Goal: Task Accomplishment & Management: Complete application form

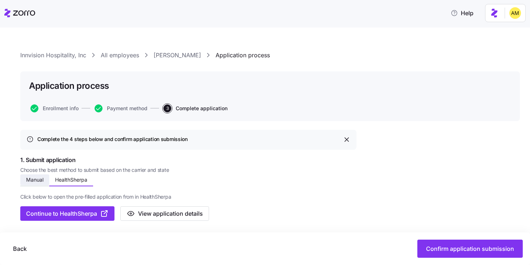
click at [35, 179] on span "Manual" at bounding box center [34, 179] width 17 height 5
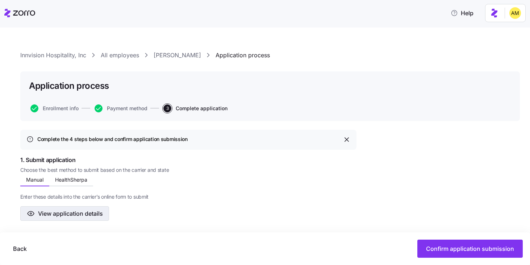
click at [66, 218] on button "View application details" at bounding box center [64, 213] width 89 height 14
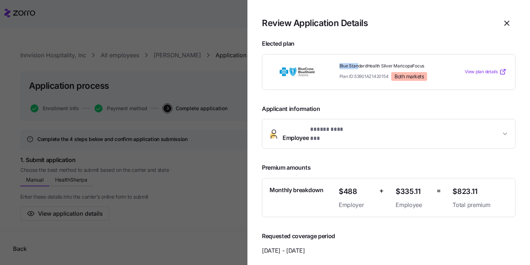
drag, startPoint x: 339, startPoint y: 66, endPoint x: 357, endPoint y: 63, distance: 18.4
click at [357, 63] on div "Blue StandardHealth Silver MaricopaFocus Plan ID: 53901AZ1420154 Both markets" at bounding box center [393, 72] width 113 height 24
click at [403, 133] on span "Employee * ***** ******* *" at bounding box center [392, 133] width 218 height 17
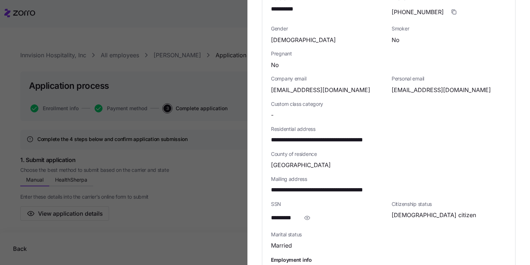
scroll to position [199, 0]
drag, startPoint x: 391, startPoint y: 84, endPoint x: 456, endPoint y: 83, distance: 65.2
click at [456, 83] on div "Personal email donnabry@gmail.com" at bounding box center [449, 84] width 121 height 25
copy span "donnabry@gmail.com"
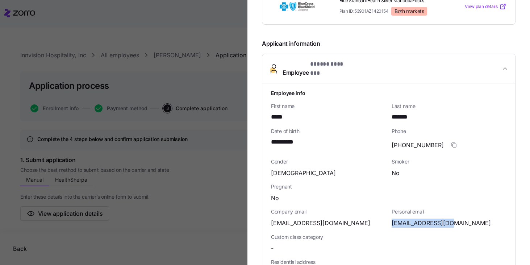
scroll to position [37, 0]
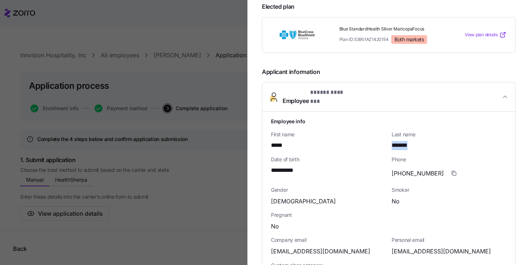
drag, startPoint x: 393, startPoint y: 141, endPoint x: 413, endPoint y: 141, distance: 19.9
click at [414, 141] on div "*******" at bounding box center [449, 145] width 115 height 9
copy span "*******"
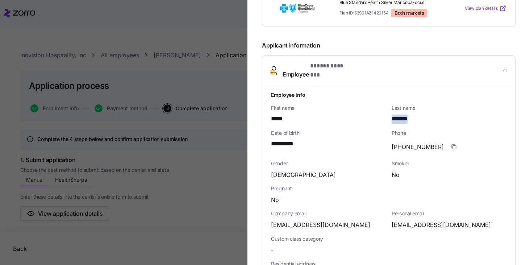
scroll to position [74, 0]
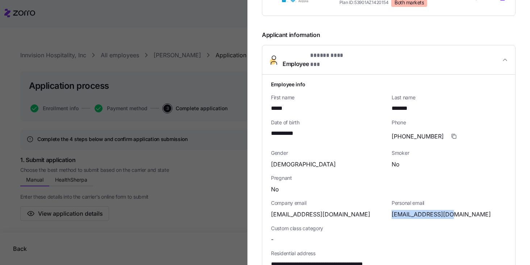
drag, startPoint x: 392, startPoint y: 208, endPoint x: 457, endPoint y: 209, distance: 65.6
click at [457, 210] on div "donnabry@gmail.com" at bounding box center [449, 214] width 115 height 9
copy span "donnabry@gmail.com"
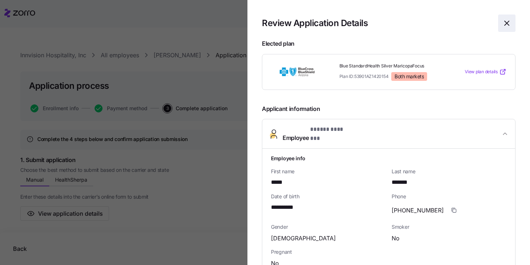
click at [508, 22] on icon "button" at bounding box center [507, 23] width 4 height 4
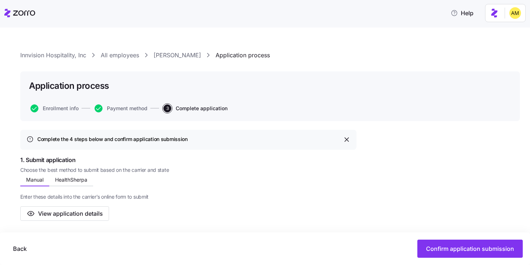
click at [171, 55] on link "Donna Groleau" at bounding box center [177, 55] width 47 height 9
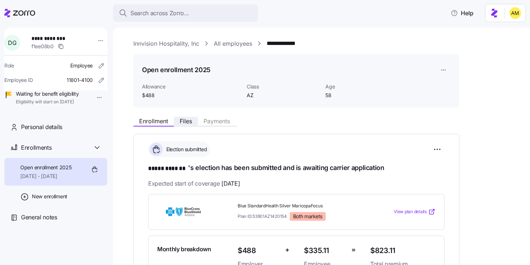
click at [187, 122] on span "Files" at bounding box center [186, 121] width 12 height 6
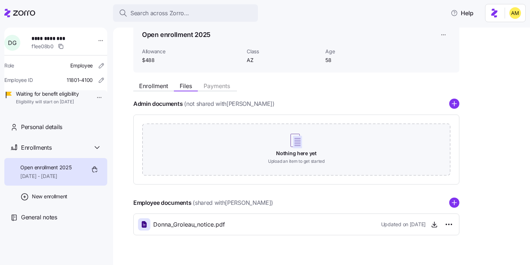
scroll to position [49, 0]
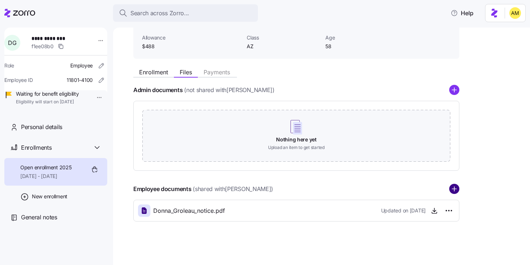
click at [452, 187] on circle "add icon" at bounding box center [454, 188] width 9 height 9
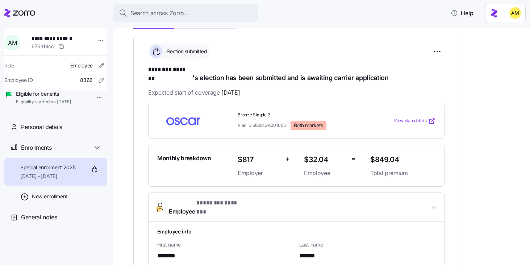
scroll to position [106, 0]
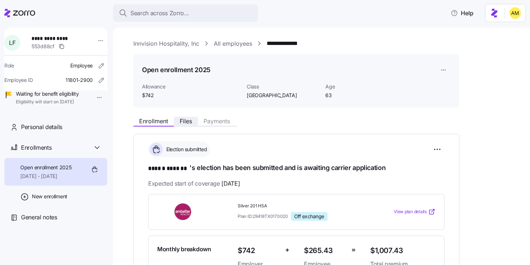
click at [183, 121] on span "Files" at bounding box center [186, 121] width 12 height 6
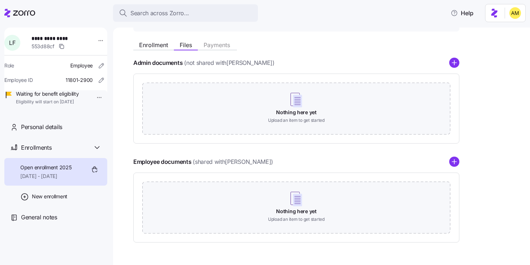
scroll to position [97, 0]
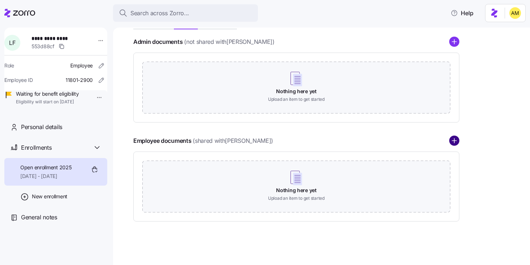
click at [454, 143] on circle "add icon" at bounding box center [454, 140] width 9 height 9
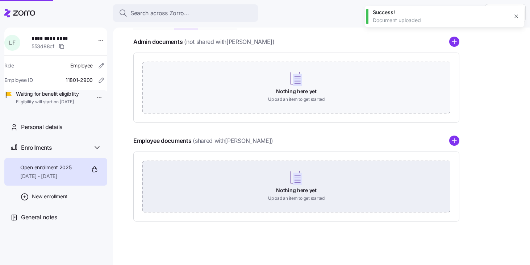
scroll to position [49, 0]
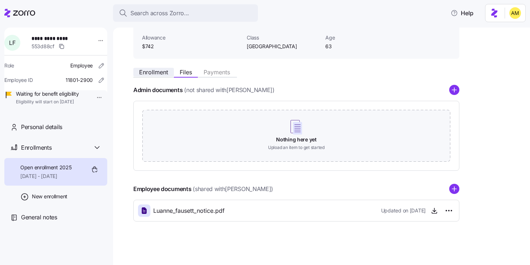
click at [152, 70] on span "Enrollment" at bounding box center [153, 72] width 29 height 6
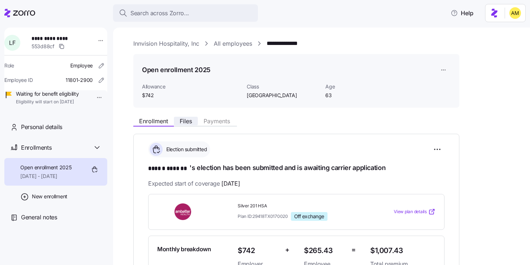
click at [186, 121] on span "Files" at bounding box center [186, 121] width 12 height 6
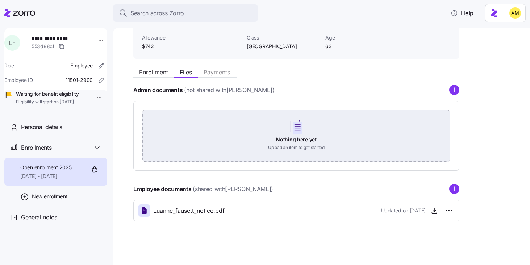
scroll to position [4, 0]
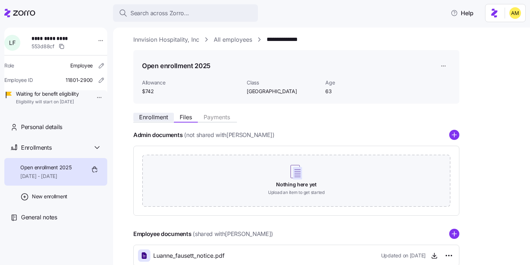
click at [149, 119] on span "Enrollment" at bounding box center [153, 117] width 29 height 6
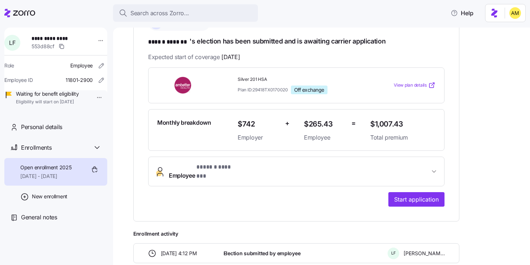
scroll to position [135, 0]
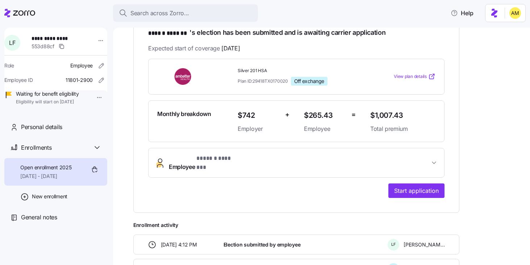
click at [227, 162] on span "* ****** ******* *" at bounding box center [218, 158] width 45 height 9
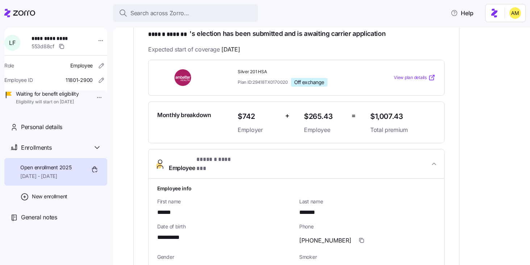
scroll to position [138, 0]
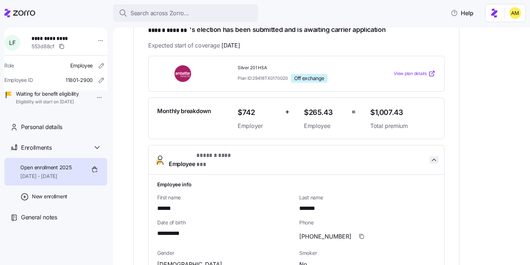
click at [433, 159] on icon "button" at bounding box center [434, 160] width 4 height 2
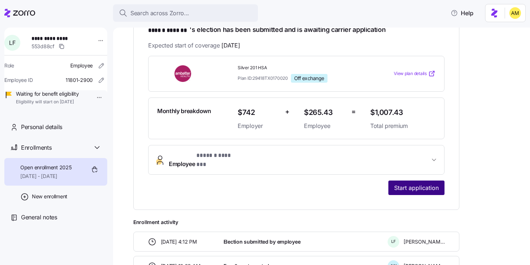
click at [402, 183] on span "Start application" at bounding box center [416, 187] width 45 height 9
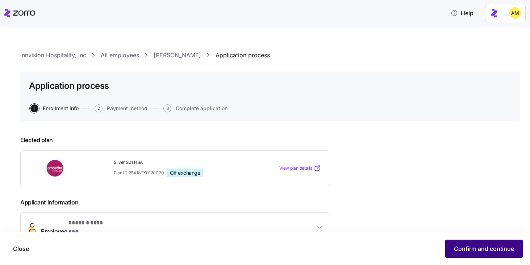
click at [463, 248] on span "Confirm and continue" at bounding box center [484, 248] width 60 height 9
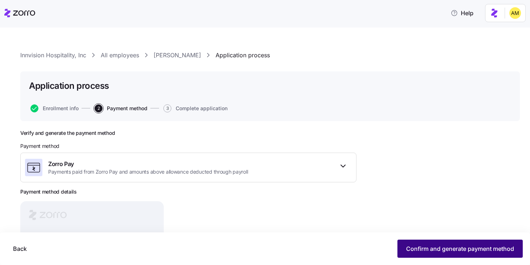
click at [419, 243] on button "Confirm and generate payment method" at bounding box center [459, 248] width 125 height 18
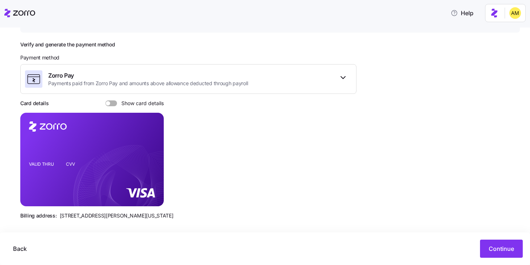
scroll to position [93, 0]
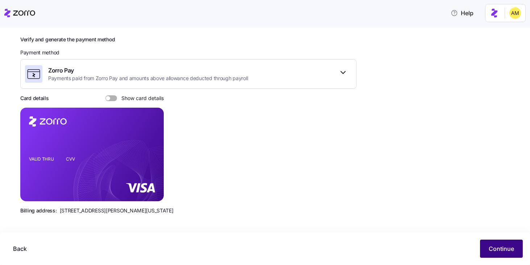
click at [493, 247] on span "Continue" at bounding box center [501, 248] width 25 height 9
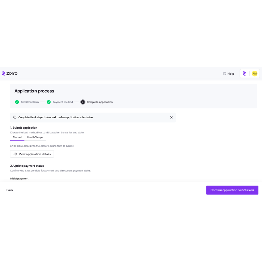
scroll to position [59, 0]
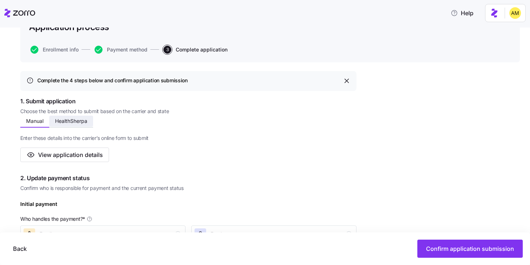
click at [70, 119] on span "HealthSherpa" at bounding box center [71, 120] width 32 height 5
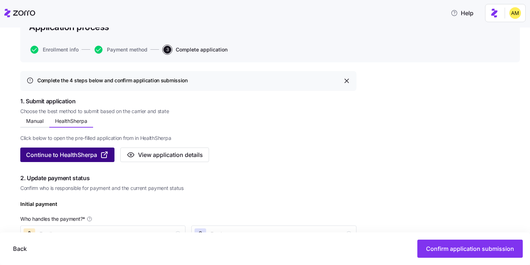
click at [82, 152] on span "Continue to HealthSherpa" at bounding box center [61, 154] width 71 height 9
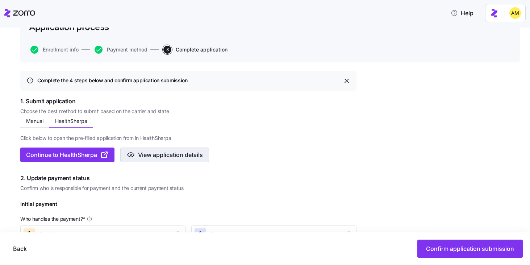
click at [168, 153] on span "View application details" at bounding box center [170, 154] width 65 height 9
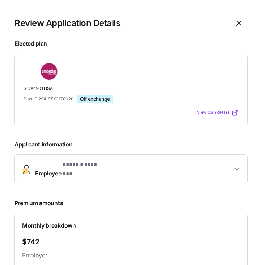
click at [119, 171] on span "Employee * ****** ******* *" at bounding box center [134, 168] width 198 height 17
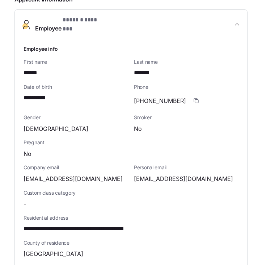
scroll to position [178, 0]
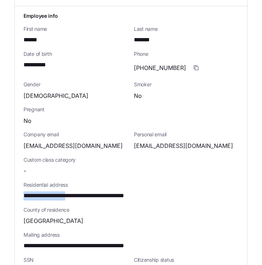
drag, startPoint x: 77, startPoint y: 191, endPoint x: 25, endPoint y: 191, distance: 52.5
click at [25, 191] on span "**********" at bounding box center [90, 195] width 133 height 9
copy span "**********"
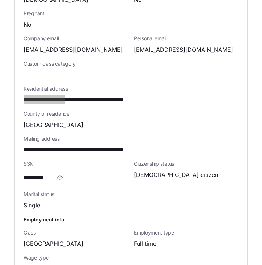
scroll to position [276, 0]
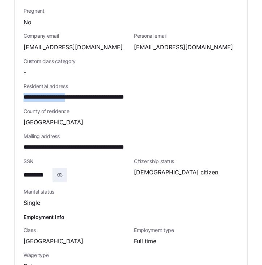
click at [62, 171] on icon "button" at bounding box center [59, 175] width 7 height 9
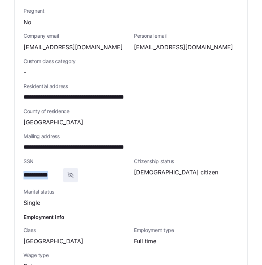
drag, startPoint x: 60, startPoint y: 169, endPoint x: 20, endPoint y: 169, distance: 40.6
click at [20, 169] on div "**********" at bounding box center [131, 92] width 233 height 369
copy span "**********"
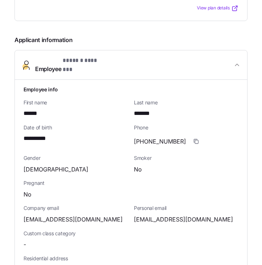
scroll to position [0, 0]
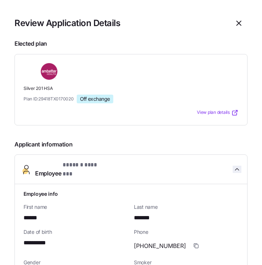
click at [241, 166] on span "button" at bounding box center [237, 169] width 9 height 7
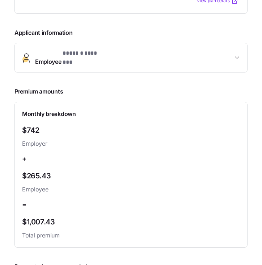
scroll to position [322, 0]
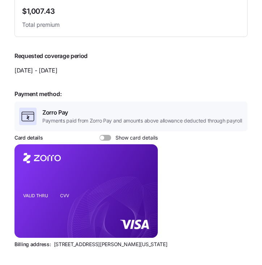
click at [102, 135] on span at bounding box center [102, 137] width 4 height 4
click at [100, 135] on input "Show card details" at bounding box center [100, 135] width 0 height 0
click at [145, 176] on icon "copy-to-clipboard" at bounding box center [145, 178] width 4 height 4
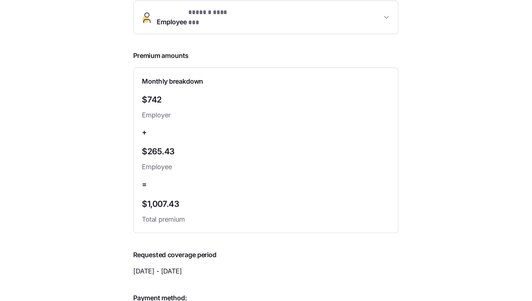
scroll to position [0, 0]
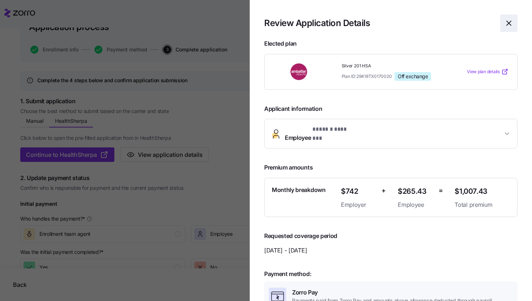
click at [509, 24] on icon "button" at bounding box center [509, 23] width 9 height 9
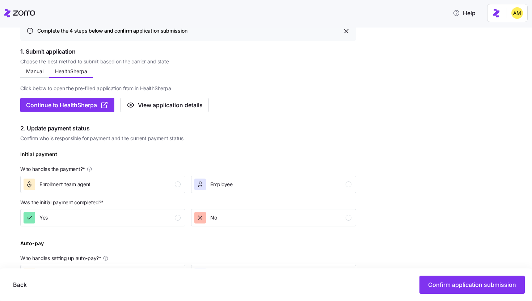
scroll to position [116, 0]
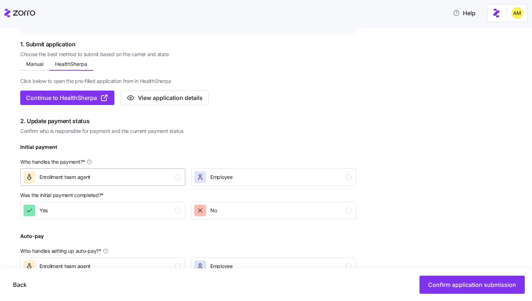
click at [135, 179] on div "Enrollment team agent" at bounding box center [102, 177] width 157 height 12
click at [202, 211] on icon "button" at bounding box center [200, 210] width 7 height 7
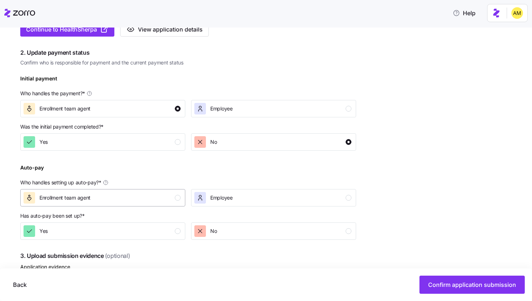
scroll to position [208, 0]
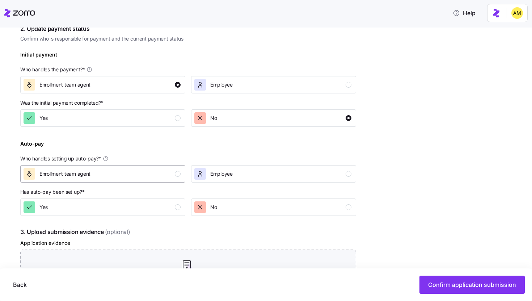
click at [112, 173] on div "Enrollment team agent" at bounding box center [102, 174] width 157 height 12
click at [105, 209] on div "Yes" at bounding box center [102, 207] width 157 height 12
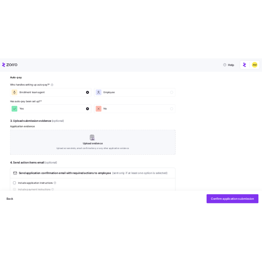
scroll to position [334, 0]
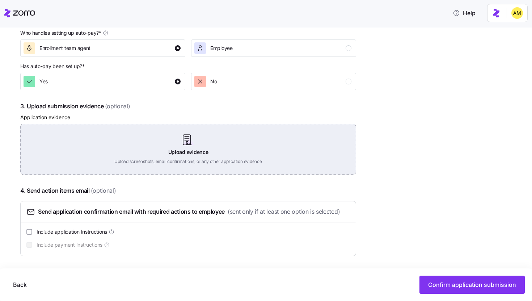
click at [183, 161] on div "Upload evidence Upload screenshots, email confirmations, or any other applicati…" at bounding box center [188, 149] width 336 height 51
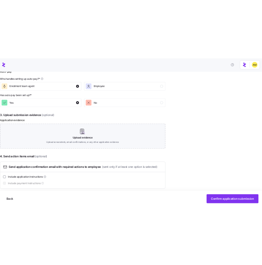
scroll to position [334, 0]
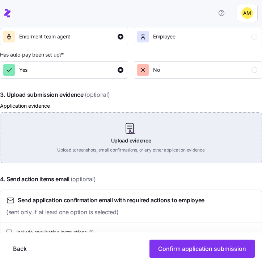
click at [131, 139] on div "Upload evidence Upload screenshots, email confirmations, or any other applicati…" at bounding box center [131, 137] width 262 height 51
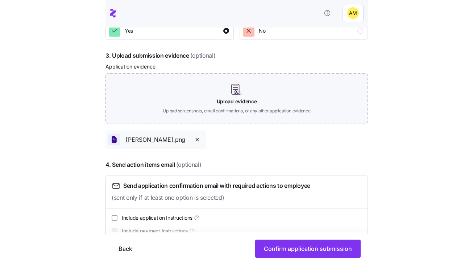
scroll to position [387, 0]
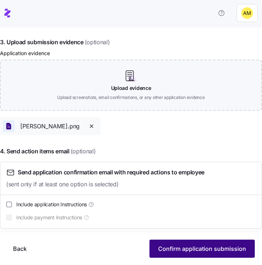
click at [177, 247] on span "Confirm application submission" at bounding box center [202, 248] width 88 height 9
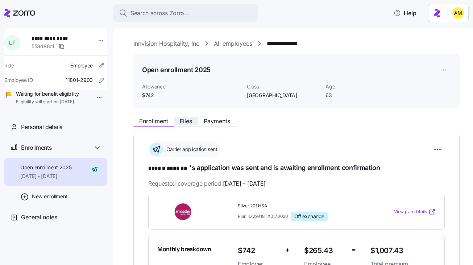
click at [187, 119] on span "Files" at bounding box center [186, 121] width 12 height 6
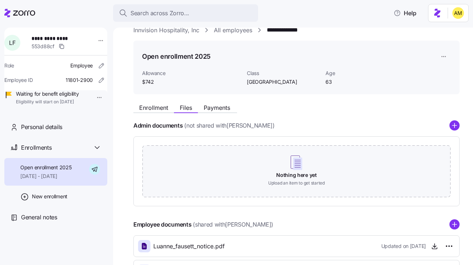
scroll to position [74, 0]
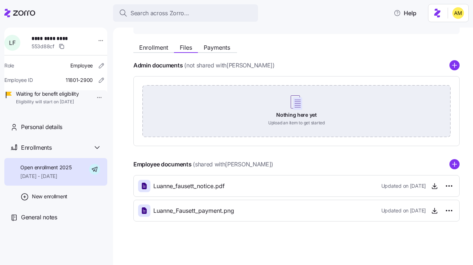
click at [276, 109] on div "Nothing here yet Upload an item to get started" at bounding box center [296, 110] width 308 height 51
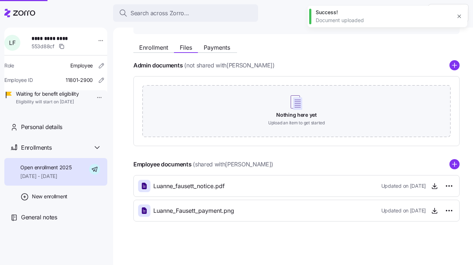
scroll to position [25, 0]
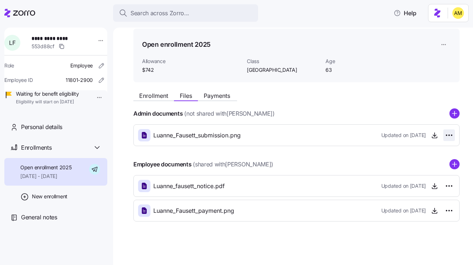
click at [448, 135] on html "**********" at bounding box center [236, 130] width 473 height 260
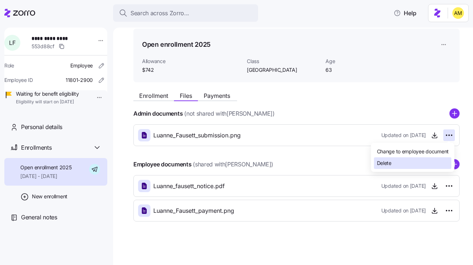
click at [386, 162] on span "Delete" at bounding box center [384, 162] width 14 height 7
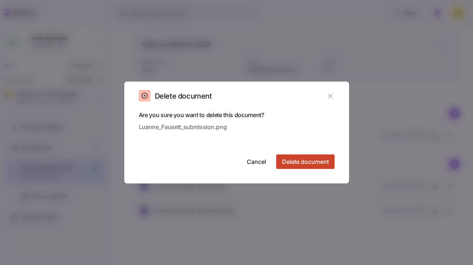
click at [301, 164] on span "Delete document" at bounding box center [305, 161] width 47 height 9
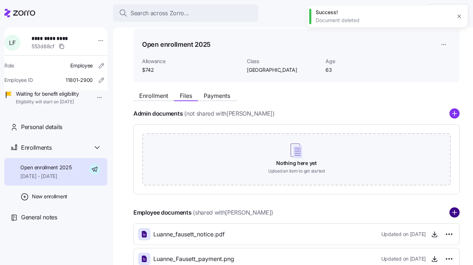
click at [452, 213] on circle "add icon" at bounding box center [454, 212] width 9 height 9
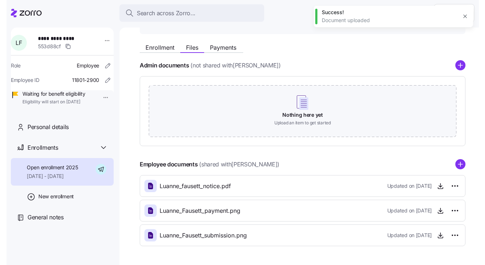
scroll to position [0, 0]
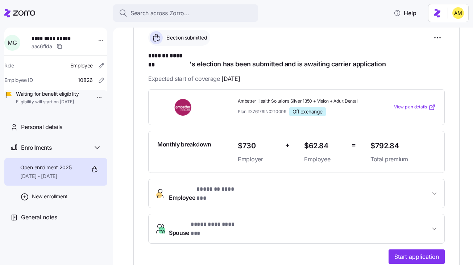
scroll to position [112, 0]
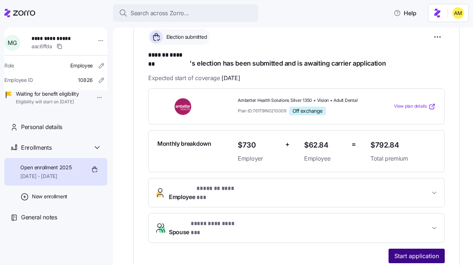
click at [421, 251] on span "Start application" at bounding box center [416, 255] width 45 height 9
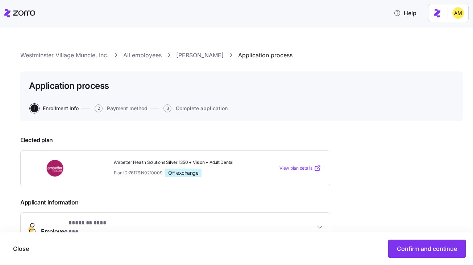
click at [70, 57] on link "Westminster Village Muncie, Inc." at bounding box center [64, 55] width 88 height 9
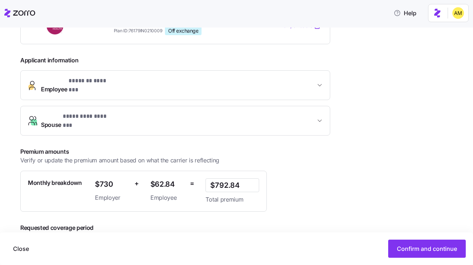
scroll to position [172, 0]
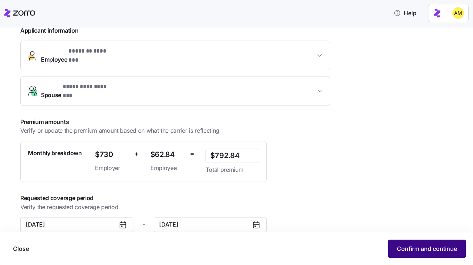
click at [401, 246] on span "Confirm and continue" at bounding box center [427, 248] width 60 height 9
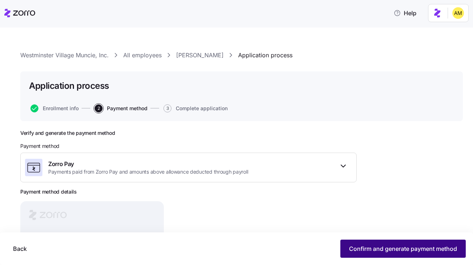
click at [375, 244] on button "Confirm and generate payment method" at bounding box center [402, 248] width 125 height 18
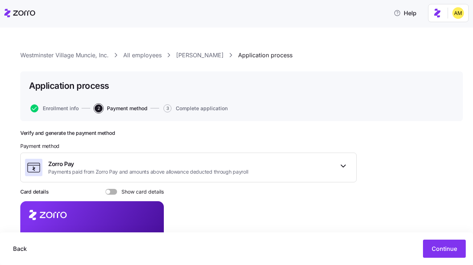
scroll to position [93, 0]
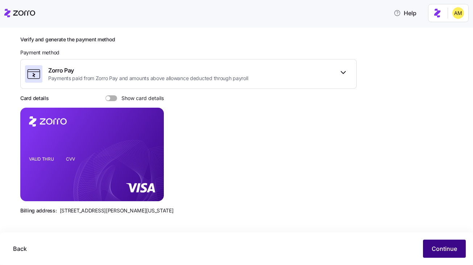
click at [431, 249] on button "Continue" at bounding box center [444, 248] width 43 height 18
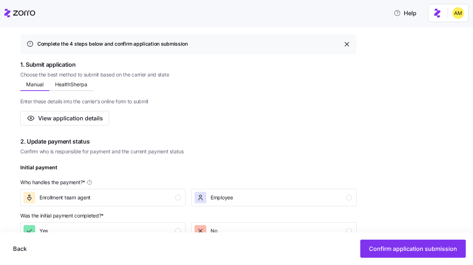
scroll to position [133, 0]
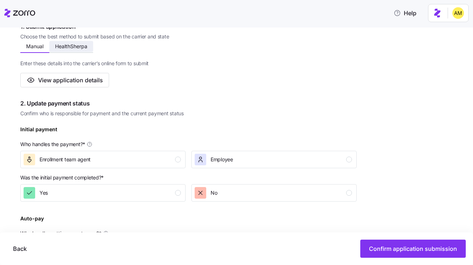
click at [78, 47] on span "HealthSherpa" at bounding box center [71, 46] width 32 height 5
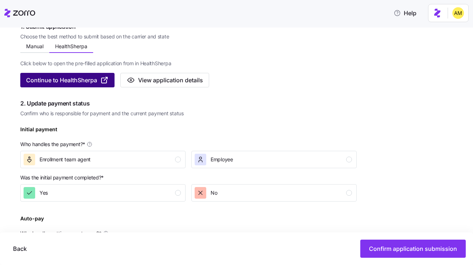
click at [84, 80] on span "Continue to HealthSherpa" at bounding box center [61, 80] width 71 height 9
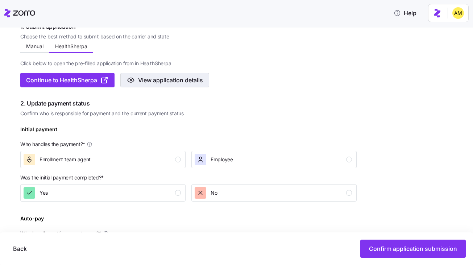
click at [153, 82] on span "View application details" at bounding box center [170, 80] width 65 height 9
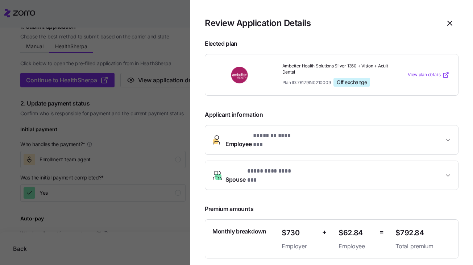
click at [306, 139] on span "Employee * ******* ******* *" at bounding box center [334, 139] width 218 height 17
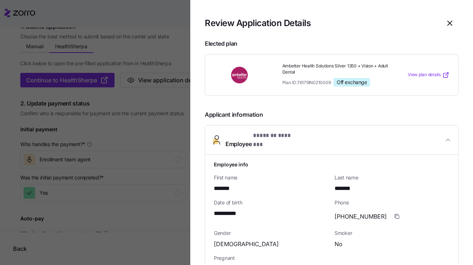
click at [279, 137] on span "* ******* ******* *" at bounding box center [275, 135] width 44 height 9
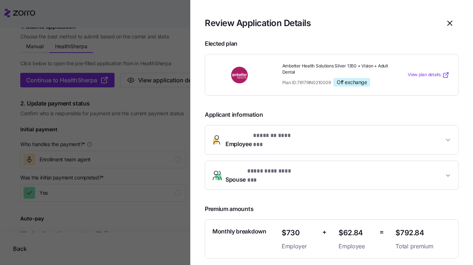
click at [136, 137] on div at bounding box center [236, 132] width 473 height 265
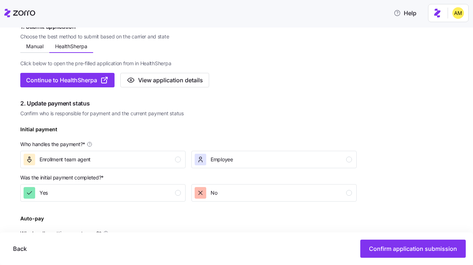
scroll to position [0, 0]
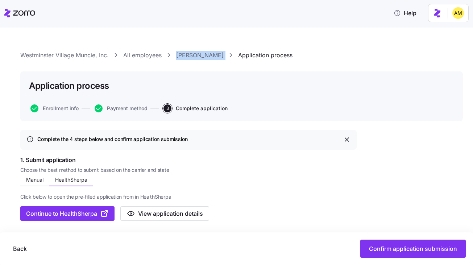
drag, startPoint x: 221, startPoint y: 55, endPoint x: 174, endPoint y: 55, distance: 47.1
click at [174, 55] on div "Westminster Village Muncie, Inc. All employees Meickle Garrett Application proc…" at bounding box center [241, 55] width 442 height 9
copy div "Meickle Garrett"
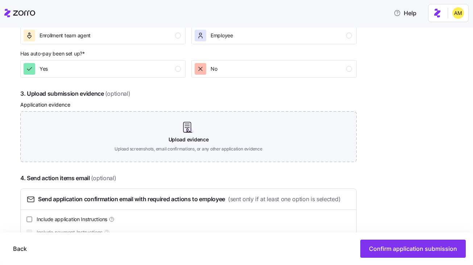
scroll to position [370, 0]
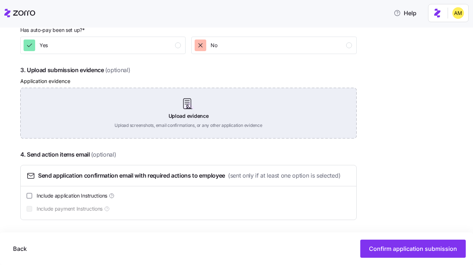
click at [188, 102] on div "Upload evidence Upload screenshots, email confirmations, or any other applicati…" at bounding box center [188, 113] width 336 height 51
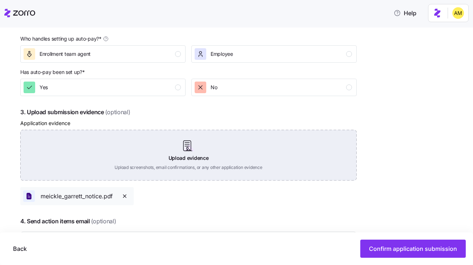
scroll to position [311, 0]
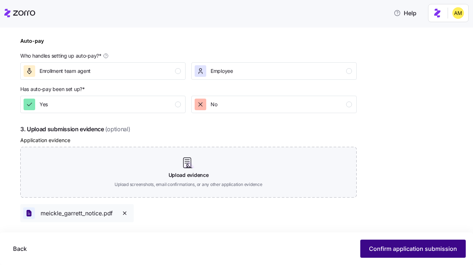
click at [387, 250] on span "Confirm application submission" at bounding box center [413, 248] width 88 height 9
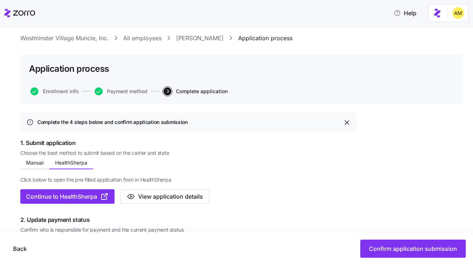
scroll to position [0, 0]
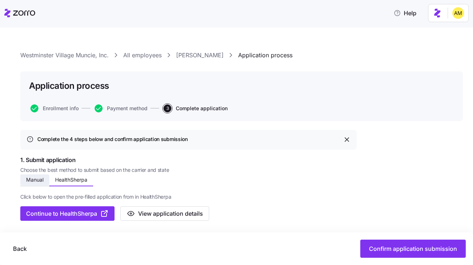
click at [32, 180] on span "Manual" at bounding box center [34, 179] width 17 height 5
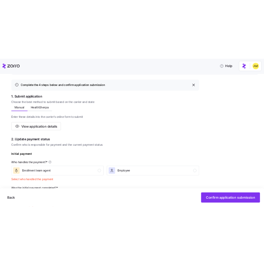
scroll to position [92, 0]
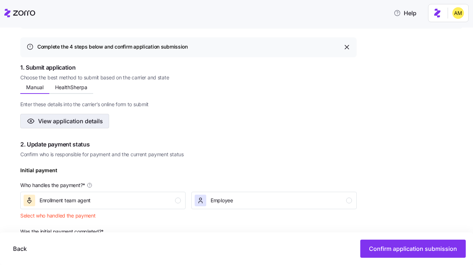
click at [94, 121] on span "View application details" at bounding box center [70, 121] width 65 height 9
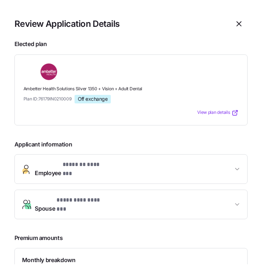
scroll to position [101, 0]
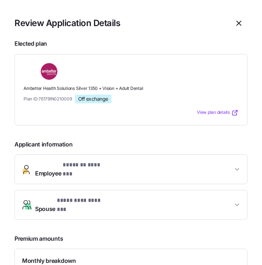
click at [106, 168] on span "* ******* ******* *" at bounding box center [85, 164] width 44 height 9
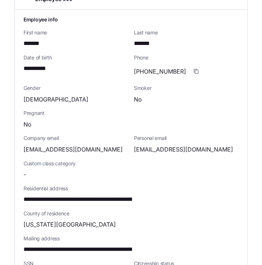
scroll to position [175, 0]
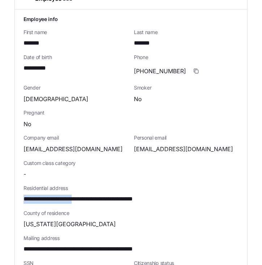
drag, startPoint x: 86, startPoint y: 193, endPoint x: 24, endPoint y: 193, distance: 61.9
click at [24, 195] on span "**********" at bounding box center [97, 199] width 146 height 9
copy span "**********"
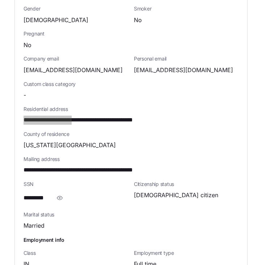
scroll to position [264, 0]
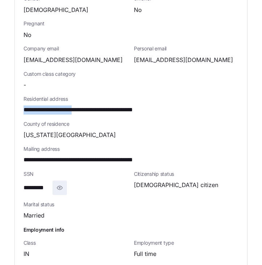
click at [58, 186] on icon "button" at bounding box center [59, 188] width 5 height 4
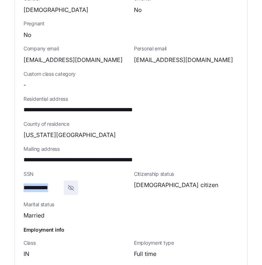
drag, startPoint x: 61, startPoint y: 182, endPoint x: 21, endPoint y: 182, distance: 40.2
click at [21, 182] on div "**********" at bounding box center [131, 104] width 233 height 369
copy span "**********"
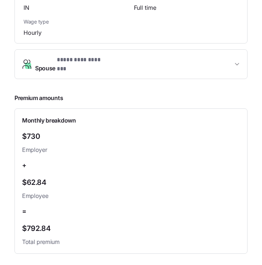
scroll to position [512, 0]
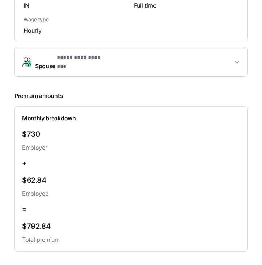
click at [95, 53] on span "* ********* ******* *" at bounding box center [82, 57] width 50 height 9
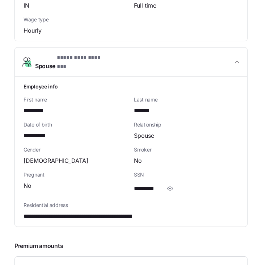
scroll to position [561, 0]
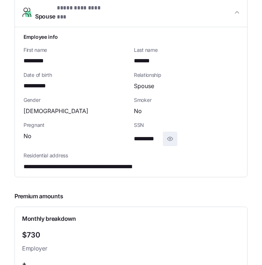
click at [170, 137] on icon "button" at bounding box center [170, 139] width 5 height 4
drag, startPoint x: 168, startPoint y: 128, endPoint x: 134, endPoint y: 128, distance: 34.0
click at [134, 134] on span "**********" at bounding box center [151, 138] width 34 height 9
copy span "**********"
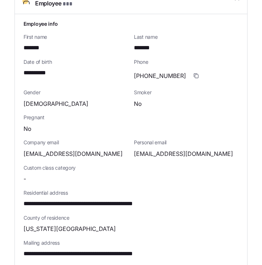
scroll to position [0, 0]
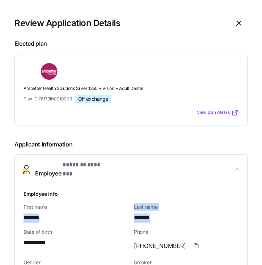
drag, startPoint x: 24, startPoint y: 212, endPoint x: 157, endPoint y: 215, distance: 133.0
copy div "******* Last name *******"
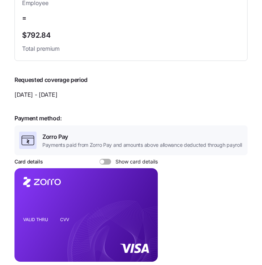
scroll to position [871, 0]
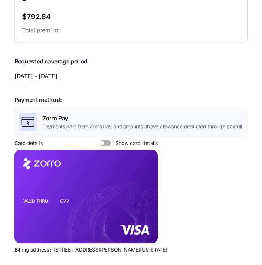
click at [103, 141] on span at bounding box center [102, 143] width 4 height 4
click at [100, 140] on input "Show card details" at bounding box center [100, 140] width 0 height 0
click at [103, 140] on div at bounding box center [106, 143] width 12 height 6
click at [100, 140] on input "Show card details" at bounding box center [100, 140] width 0 height 0
click at [103, 141] on span at bounding box center [102, 143] width 4 height 4
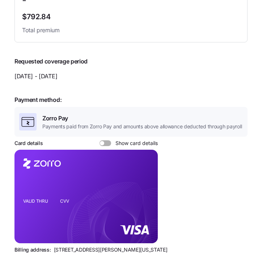
click at [100, 140] on input "Show card details" at bounding box center [100, 140] width 0 height 0
click at [145, 180] on icon "copy-to-clipboard" at bounding box center [144, 183] width 7 height 7
click at [145, 181] on icon "copy-to-clipboard" at bounding box center [144, 183] width 4 height 4
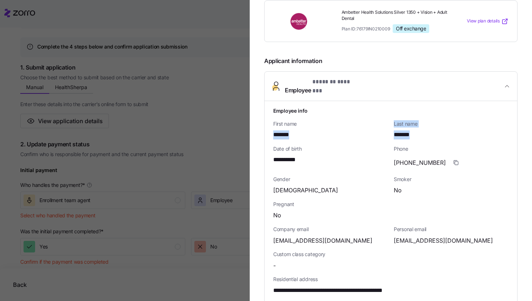
scroll to position [0, 0]
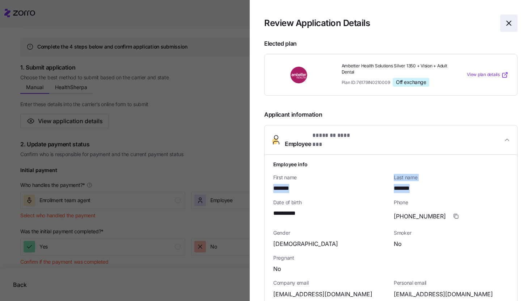
click at [472, 24] on icon "button" at bounding box center [509, 23] width 9 height 9
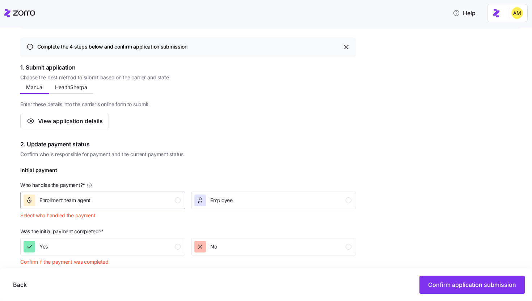
click at [159, 196] on div "Enrollment team agent" at bounding box center [102, 201] width 157 height 12
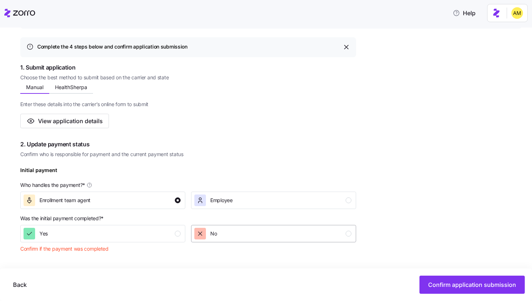
click at [212, 231] on span "No" at bounding box center [213, 233] width 7 height 7
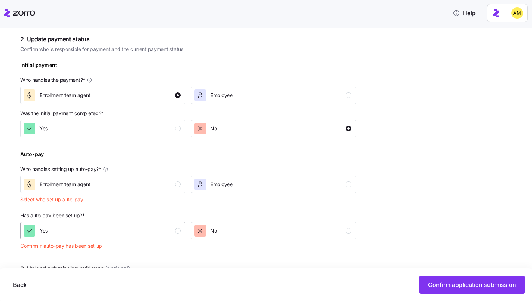
scroll to position [204, 0]
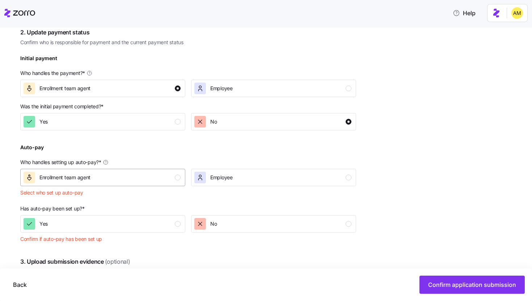
click at [119, 183] on div "Enrollment team agent" at bounding box center [102, 178] width 157 height 12
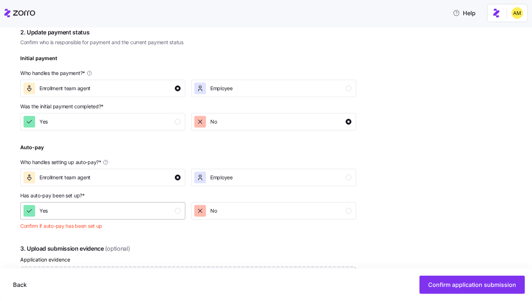
click at [109, 211] on div "Yes" at bounding box center [102, 211] width 157 height 12
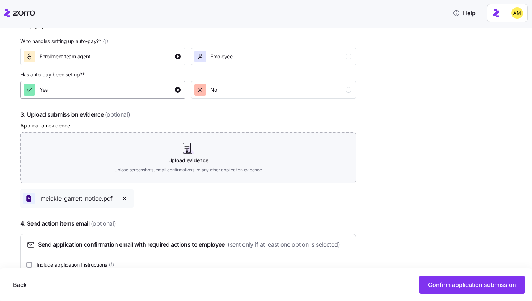
scroll to position [333, 0]
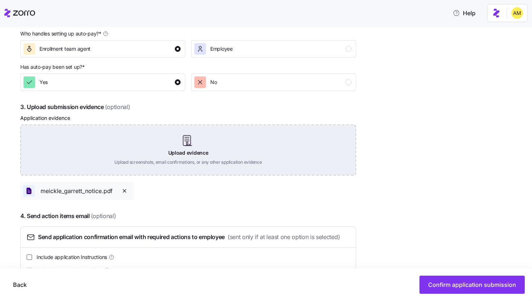
click at [184, 147] on div "Upload evidence Upload screenshots, email confirmations, or any other applicati…" at bounding box center [188, 150] width 336 height 51
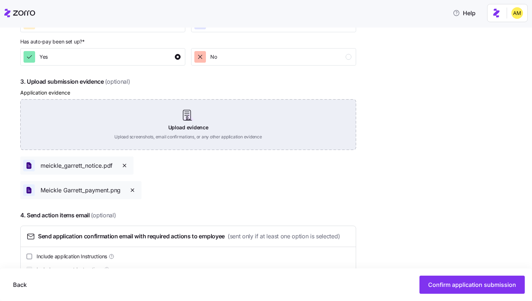
scroll to position [383, 0]
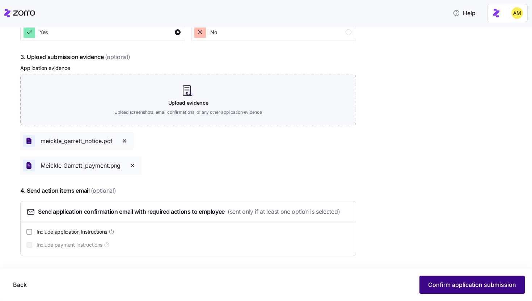
click at [443, 264] on span "Confirm application submission" at bounding box center [473, 284] width 88 height 9
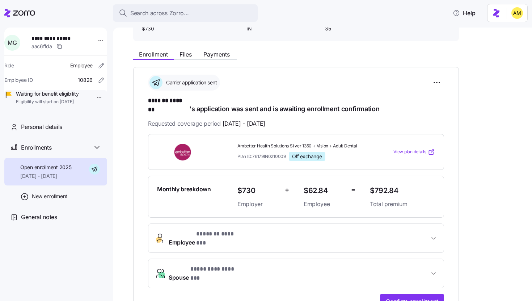
scroll to position [25, 0]
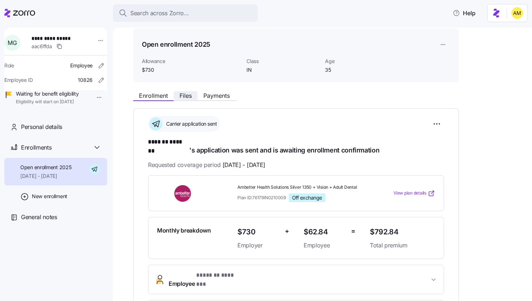
click at [187, 100] on button "Files" at bounding box center [186, 95] width 24 height 9
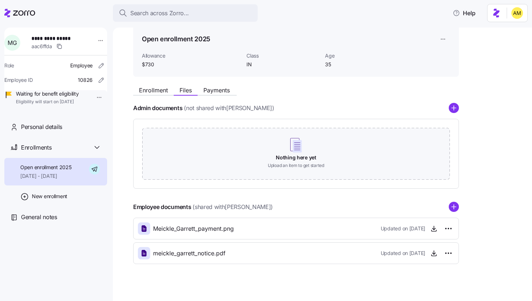
scroll to position [37, 0]
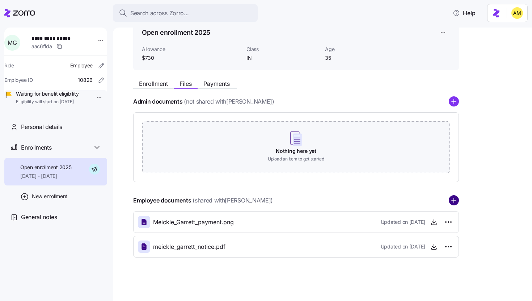
click at [457, 198] on circle "add icon" at bounding box center [454, 200] width 9 height 9
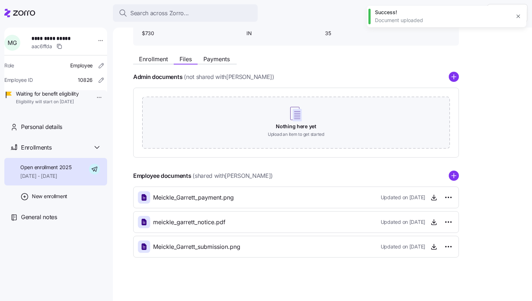
scroll to position [0, 0]
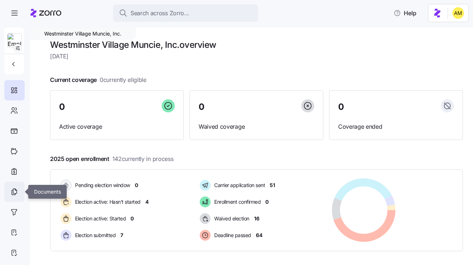
click at [17, 190] on icon at bounding box center [15, 191] width 4 height 5
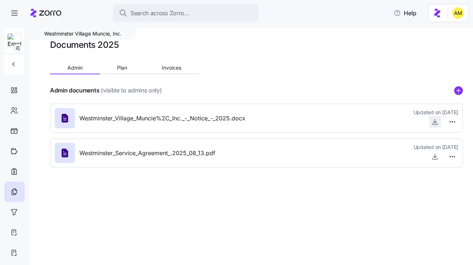
click at [434, 127] on span "button" at bounding box center [434, 121] width 11 height 11
click at [435, 122] on icon "button" at bounding box center [435, 121] width 0 height 4
